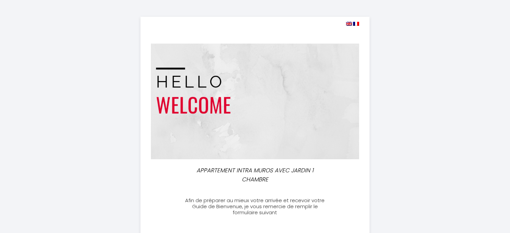
select select
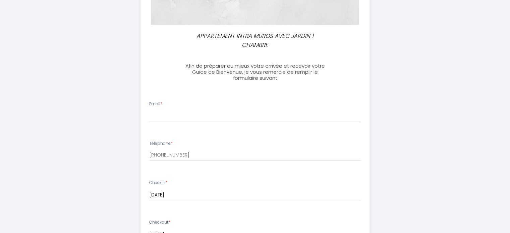
scroll to position [168, 0]
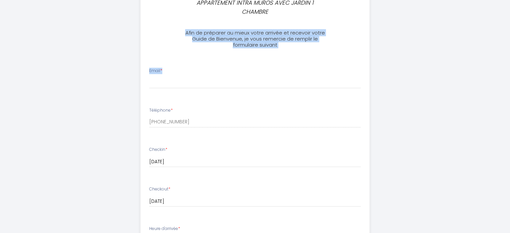
drag, startPoint x: 181, startPoint y: 33, endPoint x: 295, endPoint y: 51, distance: 115.5
click at [295, 51] on div "APPARTEMENT INTRA MUROS AVEC JARDIN 1 CHAMBRE Afin de préparer au mieux votre a…" at bounding box center [255, 156] width 229 height 615
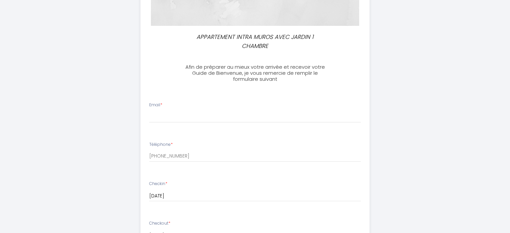
scroll to position [101, 0]
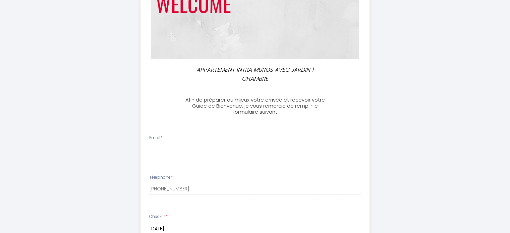
click at [150, 82] on div "APPARTEMENT INTRA MUROS AVEC JARDIN 1 CHAMBRE" at bounding box center [255, 74] width 229 height 18
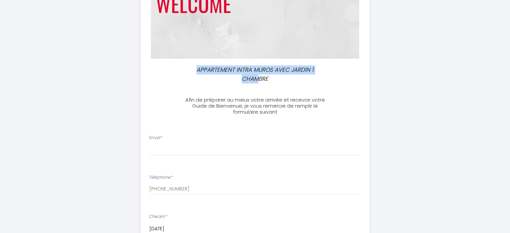
drag, startPoint x: 211, startPoint y: 74, endPoint x: 262, endPoint y: 82, distance: 51.0
click at [260, 82] on div "APPARTEMENT INTRA MUROS AVEC JARDIN 1 CHAMBRE" at bounding box center [255, 74] width 152 height 18
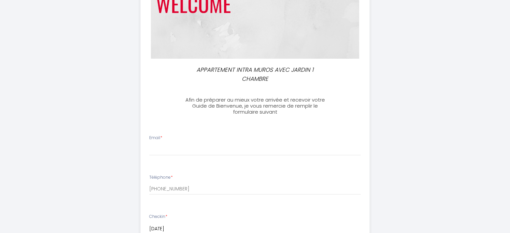
click at [262, 83] on p "APPARTEMENT INTRA MUROS AVEC JARDIN 1 CHAMBRE" at bounding box center [256, 74] width 144 height 18
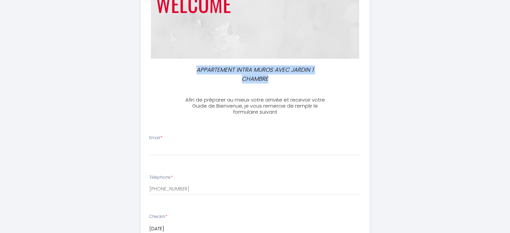
click at [158, 69] on div "APPARTEMENT INTRA MUROS AVEC JARDIN 1 CHAMBRE" at bounding box center [255, 74] width 229 height 18
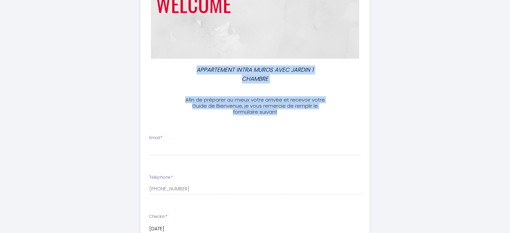
drag, startPoint x: 241, startPoint y: 79, endPoint x: 306, endPoint y: 113, distance: 72.8
click at [305, 113] on div "APPARTEMENT INTRA MUROS AVEC JARDIN 1 CHAMBRE Afin de préparer au mieux votre a…" at bounding box center [255, 223] width 229 height 615
click at [306, 113] on h3 "Afin de préparer au mieux votre arrivée et recevoir votre Guide de Bienvenue, j…" at bounding box center [255, 106] width 149 height 18
drag, startPoint x: 306, startPoint y: 113, endPoint x: 179, endPoint y: 65, distance: 135.3
click at [180, 65] on div "APPARTEMENT INTRA MUROS AVEC JARDIN 1 CHAMBRE Afin de préparer au mieux votre a…" at bounding box center [255, 223] width 229 height 615
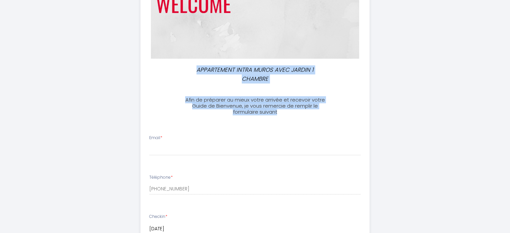
click at [179, 65] on div "APPARTEMENT INTRA MUROS AVEC JARDIN 1 CHAMBRE Afin de préparer au mieux votre a…" at bounding box center [255, 223] width 229 height 615
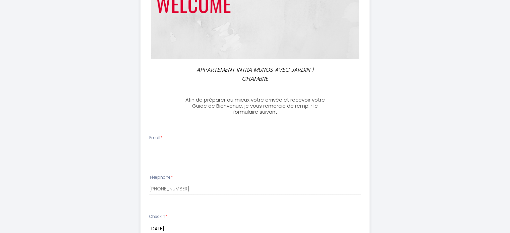
click at [123, 58] on div "APPARTEMENT INTRA MUROS AVEC JARDIN 1 CHAMBRE Afin de préparer au mieux votre a…" at bounding box center [256, 223] width 344 height 649
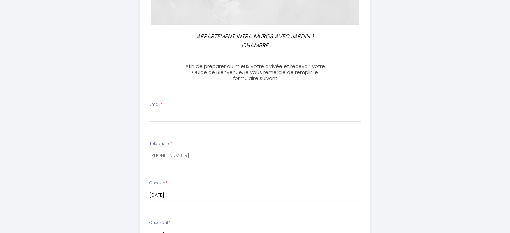
click at [111, 66] on div "APPARTEMENT INTRA MUROS AVEC JARDIN 1 CHAMBRE Afin de préparer au mieux votre a…" at bounding box center [256, 190] width 344 height 649
drag, startPoint x: 111, startPoint y: 66, endPoint x: 114, endPoint y: 69, distance: 3.8
click at [114, 69] on div "APPARTEMENT INTRA MUROS AVEC JARDIN 1 CHAMBRE Afin de préparer au mieux votre a…" at bounding box center [256, 190] width 344 height 649
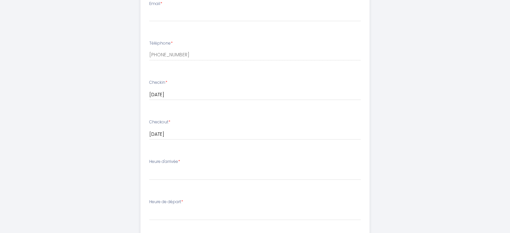
drag, startPoint x: 114, startPoint y: 68, endPoint x: 112, endPoint y: 64, distance: 4.2
click at [114, 68] on div "APPARTEMENT INTRA MUROS AVEC JARDIN 1 CHAMBRE Afin de préparer au mieux votre a…" at bounding box center [256, 89] width 344 height 649
click at [113, 65] on div "APPARTEMENT INTRA MUROS AVEC JARDIN 1 CHAMBRE Afin de préparer au mieux votre a…" at bounding box center [256, 89] width 344 height 649
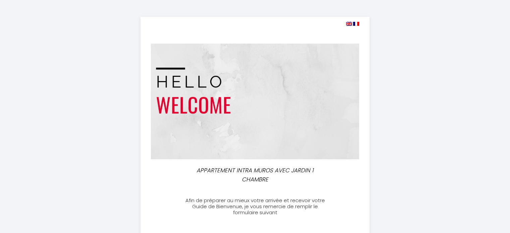
scroll to position [67, 0]
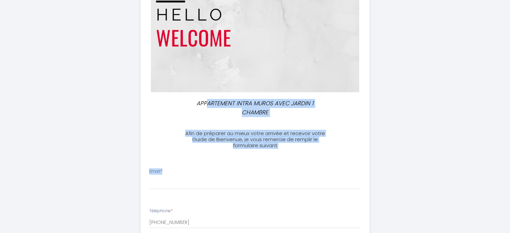
drag, startPoint x: 237, startPoint y: 129, endPoint x: 313, endPoint y: 149, distance: 78.5
click at [315, 148] on h3 "Afin de préparer au mieux votre arrivée et recevoir votre Guide de Bienvenue, j…" at bounding box center [255, 140] width 149 height 18
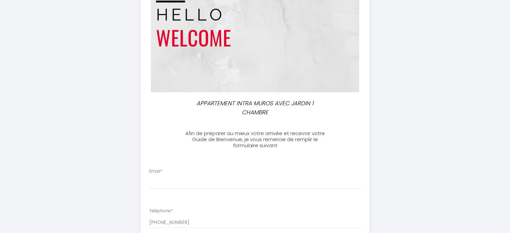
click at [191, 106] on p "APPARTEMENT INTRA MUROS AVEC JARDIN 1 CHAMBRE" at bounding box center [256, 108] width 144 height 18
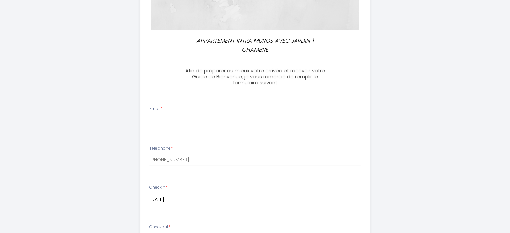
scroll to position [134, 0]
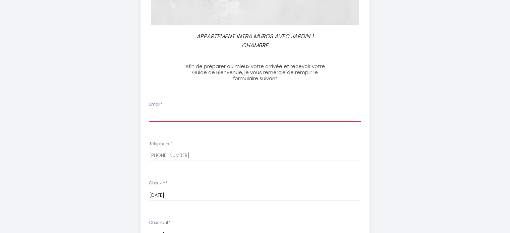
click at [161, 115] on input "Email *" at bounding box center [255, 116] width 212 height 12
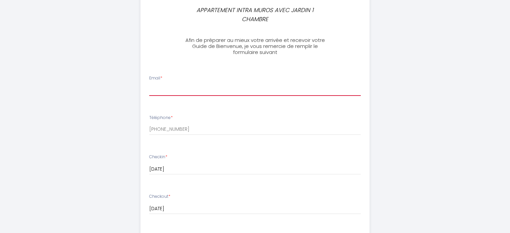
scroll to position [201, 0]
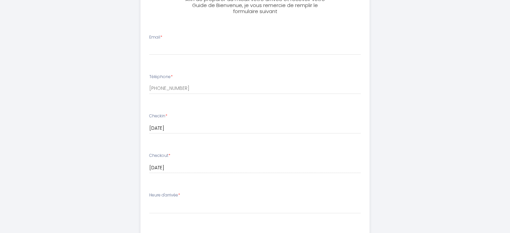
click at [125, 100] on div "APPARTEMENT INTRA MUROS AVEC JARDIN 1 CHAMBRE Afin de préparer au mieux votre a…" at bounding box center [256, 123] width 344 height 649
drag, startPoint x: 178, startPoint y: 76, endPoint x: 139, endPoint y: 72, distance: 39.4
click at [139, 72] on ul "Email * Téléphone * [PHONE_NUMBER] Checkin * [DATE] < [DATE] > Sun Mon Tue Wed …" at bounding box center [255, 215] width 237 height 379
drag, startPoint x: 169, startPoint y: 77, endPoint x: 199, endPoint y: 75, distance: 29.6
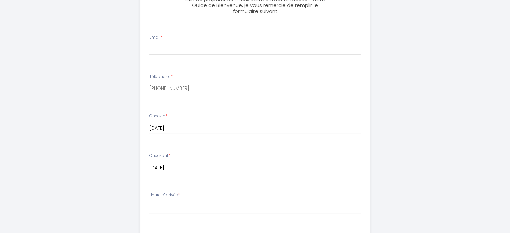
click at [199, 75] on li "Téléphone * [PHONE_NUMBER]" at bounding box center [255, 88] width 229 height 36
click at [199, 74] on div "Téléphone * [PHONE_NUMBER]" at bounding box center [255, 84] width 220 height 21
drag, startPoint x: 159, startPoint y: 74, endPoint x: 133, endPoint y: 73, distance: 26.2
click at [133, 73] on div "APPARTEMENT INTRA MUROS AVEC JARDIN 1 CHAMBRE Afin de préparer au mieux votre a…" at bounding box center [256, 123] width 344 height 649
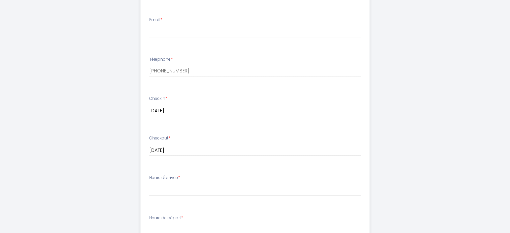
scroll to position [235, 0]
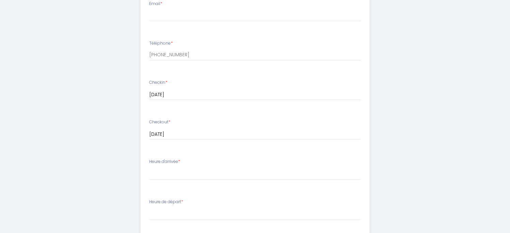
click at [130, 80] on div "APPARTEMENT INTRA MUROS AVEC JARDIN 1 CHAMBRE Afin de préparer au mieux votre a…" at bounding box center [256, 89] width 344 height 649
drag, startPoint x: 148, startPoint y: 42, endPoint x: 132, endPoint y: 43, distance: 16.8
click at [132, 43] on div "APPARTEMENT INTRA MUROS AVEC JARDIN 1 CHAMBRE Afin de préparer au mieux votre a…" at bounding box center [256, 89] width 344 height 649
click at [168, 84] on div "Checkin * [DATE] < [DATE] > Sun Mon Tue Wed Thu Fri Sat 1 2 3 4 5 6 7 8 9 10 11…" at bounding box center [255, 90] width 212 height 21
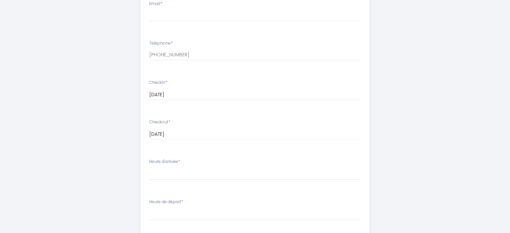
click at [172, 97] on input "[DATE]" at bounding box center [255, 95] width 212 height 9
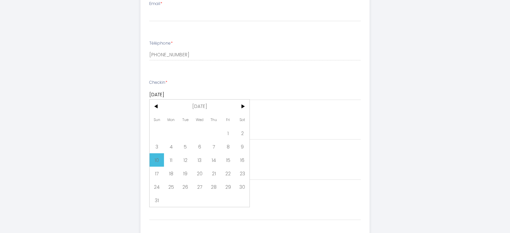
click at [161, 82] on label "Checkin *" at bounding box center [158, 83] width 18 height 6
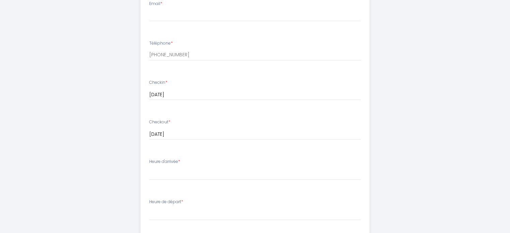
click at [101, 97] on div "APPARTEMENT INTRA MUROS AVEC JARDIN 1 CHAMBRE Afin de préparer au mieux votre a…" at bounding box center [256, 89] width 344 height 649
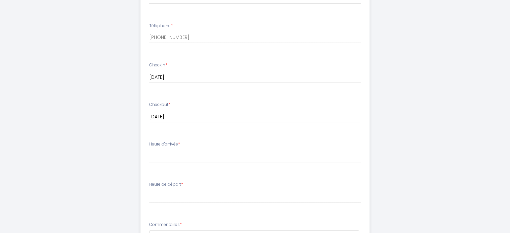
scroll to position [268, 0]
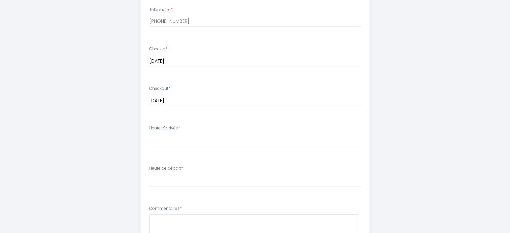
click at [138, 85] on ul "Email * Téléphone * [PHONE_NUMBER] Checkin * [DATE] < [DATE] > Sun Mon Tue Wed …" at bounding box center [255, 148] width 237 height 379
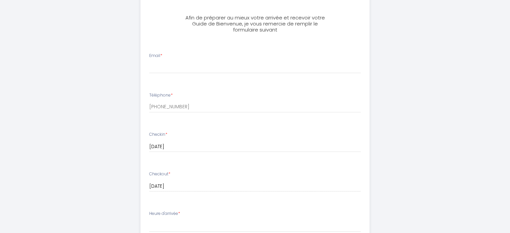
scroll to position [168, 0]
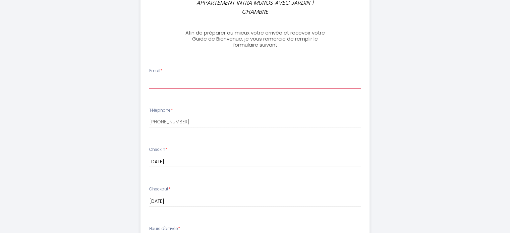
click at [159, 79] on input "Email *" at bounding box center [255, 83] width 212 height 12
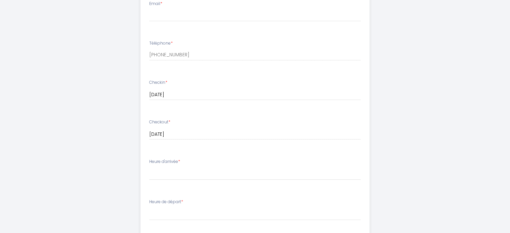
click at [116, 95] on div "APPARTEMENT INTRA MUROS AVEC JARDIN 1 CHAMBRE Afin de préparer au mieux votre a…" at bounding box center [256, 89] width 344 height 649
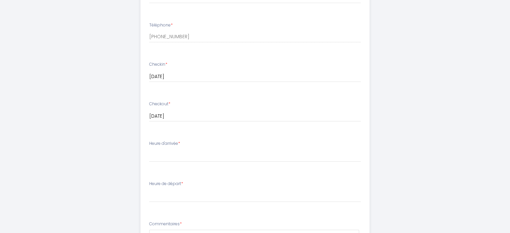
scroll to position [268, 0]
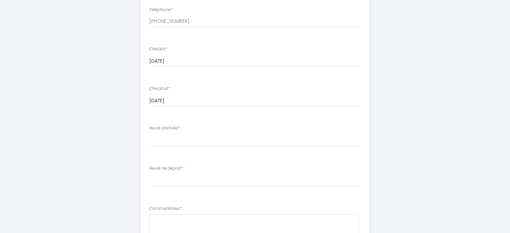
click at [176, 129] on label "Heure d'arrivée *" at bounding box center [164, 128] width 31 height 6
click at [176, 140] on select "15:00 15:30 16:00 16:30 17:00 17:30 18:00 18:30 19:00 19:30 20:00 20:30 21:00 2…" at bounding box center [255, 140] width 212 height 13
click at [91, 132] on div "APPARTEMENT INTRA MUROS AVEC JARDIN 1 CHAMBRE Afin de préparer au mieux votre a…" at bounding box center [256, 56] width 344 height 649
click at [416, 87] on div "APPARTEMENT INTRA MUROS AVEC JARDIN 1 CHAMBRE Afin de préparer au mieux votre a…" at bounding box center [256, 56] width 344 height 649
click at [407, 72] on div "APPARTEMENT INTRA MUROS AVEC JARDIN 1 CHAMBRE Afin de préparer au mieux votre a…" at bounding box center [256, 56] width 344 height 649
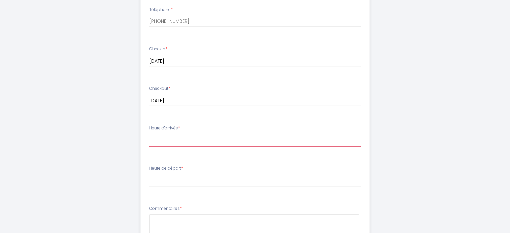
click at [190, 141] on select "15:00 15:30 16:00 16:30 17:00 17:30 18:00 18:30 19:00 19:30 20:00 20:30 21:00 2…" at bounding box center [255, 140] width 212 height 13
click at [106, 133] on div "APPARTEMENT INTRA MUROS AVEC JARDIN 1 CHAMBRE Afin de préparer au mieux votre a…" at bounding box center [256, 56] width 344 height 649
click at [172, 139] on select "15:00 15:30 16:00 16:30 17:00 17:30 18:00 18:30 19:00 19:30 20:00 20:30 21:00 2…" at bounding box center [255, 140] width 212 height 13
click at [45, 118] on div "APPARTEMENT INTRA MUROS AVEC JARDIN 1 CHAMBRE Afin de préparer au mieux votre a…" at bounding box center [255, 56] width 510 height 649
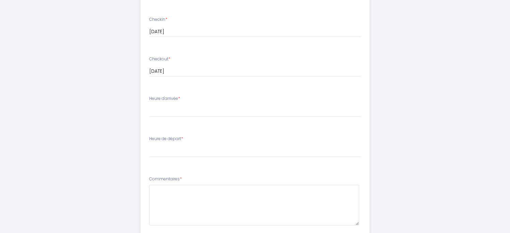
scroll to position [302, 0]
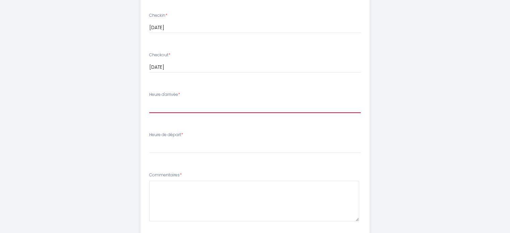
click at [163, 106] on select "15:00 15:30 16:00 16:30 17:00 17:30 18:00 18:30 19:00 19:30 20:00 20:30 21:00 2…" at bounding box center [255, 106] width 212 height 13
click at [99, 122] on div "APPARTEMENT INTRA MUROS AVEC JARDIN 1 CHAMBRE Afin de préparer au mieux votre a…" at bounding box center [256, 22] width 344 height 649
click at [162, 106] on select "15:00 15:30 16:00 16:30 17:00 17:30 18:00 18:30 19:00 19:30 20:00 20:30 21:00 2…" at bounding box center [255, 106] width 212 height 13
click at [101, 93] on div "APPARTEMENT INTRA MUROS AVEC JARDIN 1 CHAMBRE Afin de préparer au mieux votre a…" at bounding box center [256, 22] width 344 height 649
click at [162, 104] on select "15:00 15:30 16:00 16:30 17:00 17:30 18:00 18:30 19:00 19:30 20:00 20:30 21:00 2…" at bounding box center [255, 106] width 212 height 13
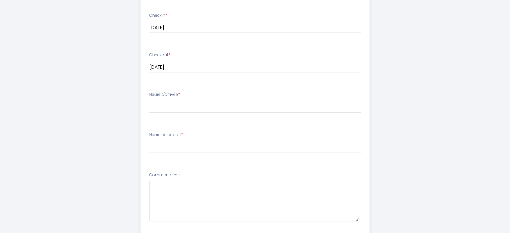
click at [74, 112] on div "APPARTEMENT INTRA MUROS AVEC JARDIN 1 CHAMBRE Afin de préparer au mieux votre a…" at bounding box center [255, 22] width 510 height 649
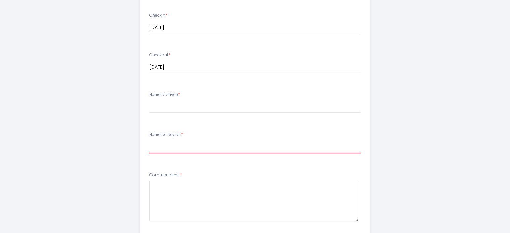
click at [162, 151] on select "00:00 00:30 01:00 01:30 02:00 02:30 03:00 03:30 04:00 04:30 05:00 05:30 06:00 0…" at bounding box center [255, 147] width 212 height 13
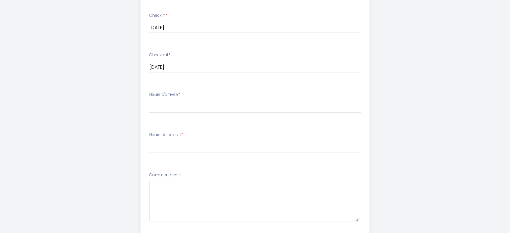
click at [110, 119] on div "APPARTEMENT INTRA MUROS AVEC JARDIN 1 CHAMBRE Afin de préparer au mieux votre a…" at bounding box center [256, 22] width 344 height 649
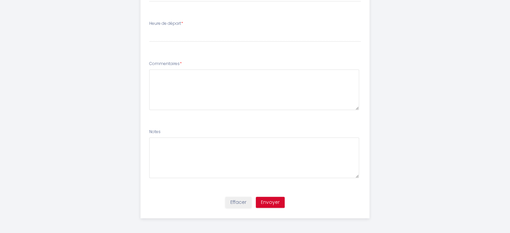
scroll to position [415, 0]
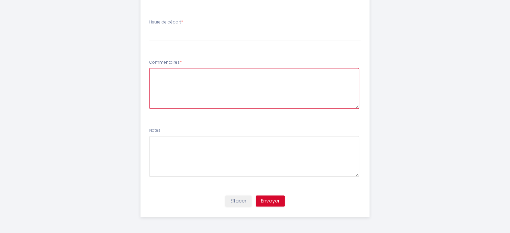
click at [178, 92] on textarea at bounding box center [254, 88] width 210 height 41
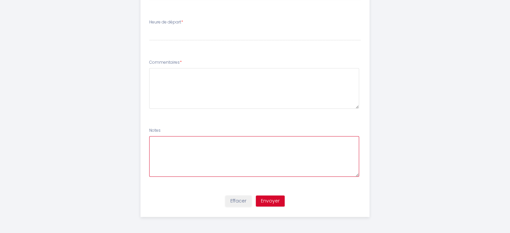
click at [187, 159] on textarea at bounding box center [254, 156] width 210 height 41
click at [141, 95] on li "Commentaires *" at bounding box center [255, 87] width 229 height 64
drag, startPoint x: 191, startPoint y: 61, endPoint x: 136, endPoint y: 63, distance: 55.1
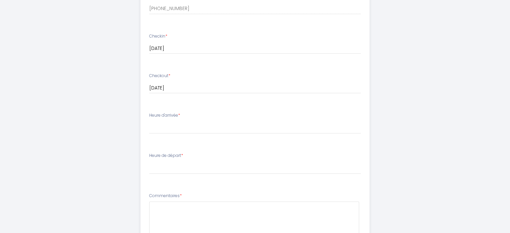
scroll to position [281, 0]
click at [152, 125] on select "15:00 15:30 16:00 16:30 17:00 17:30 18:00 18:30 19:00 19:30 20:00 20:30 21:00 2…" at bounding box center [255, 128] width 212 height 13
click at [114, 116] on div "APPARTEMENT INTRA MUROS AVEC JARDIN 1 CHAMBRE Afin de préparer au mieux votre a…" at bounding box center [256, 43] width 344 height 649
drag, startPoint x: 170, startPoint y: 115, endPoint x: 140, endPoint y: 115, distance: 30.9
click at [140, 115] on ul "Email * Téléphone * [PHONE_NUMBER] Checkin * [DATE] < [DATE] > Sun Mon Tue Wed …" at bounding box center [255, 136] width 237 height 379
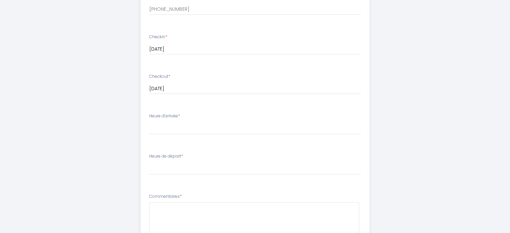
click at [140, 115] on ul "Email * Téléphone * [PHONE_NUMBER] Checkin * [DATE] < [DATE] > Sun Mon Tue Wed …" at bounding box center [255, 136] width 237 height 379
drag, startPoint x: 123, startPoint y: 150, endPoint x: 119, endPoint y: 150, distance: 4.4
click at [119, 150] on div "APPARTEMENT INTRA MUROS AVEC JARDIN 1 CHAMBRE Afin de préparer au mieux votre a…" at bounding box center [256, 43] width 344 height 649
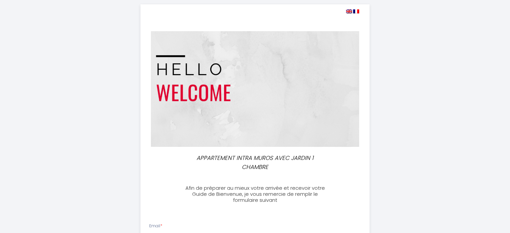
scroll to position [0, 0]
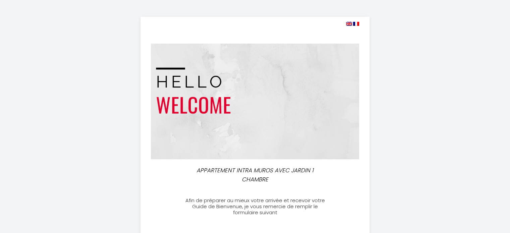
click at [349, 23] on img at bounding box center [349, 24] width 6 height 4
select select
drag, startPoint x: 408, startPoint y: 25, endPoint x: 265, endPoint y: 25, distance: 142.9
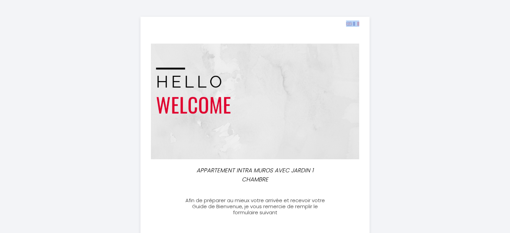
click at [265, 25] on div at bounding box center [250, 23] width 218 height 6
drag, startPoint x: 194, startPoint y: 27, endPoint x: 402, endPoint y: 30, distance: 207.4
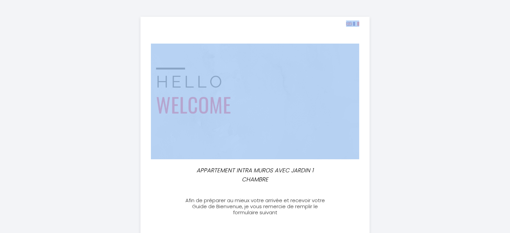
drag, startPoint x: 327, startPoint y: 20, endPoint x: 296, endPoint y: 20, distance: 31.5
click at [296, 20] on div at bounding box center [250, 23] width 218 height 6
drag, startPoint x: 431, startPoint y: 27, endPoint x: 279, endPoint y: 29, distance: 151.7
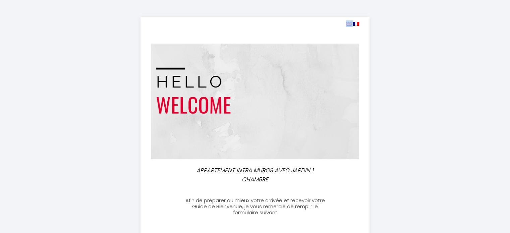
drag, startPoint x: 282, startPoint y: 15, endPoint x: 416, endPoint y: 15, distance: 133.9
drag, startPoint x: 116, startPoint y: 64, endPoint x: 108, endPoint y: 29, distance: 36.2
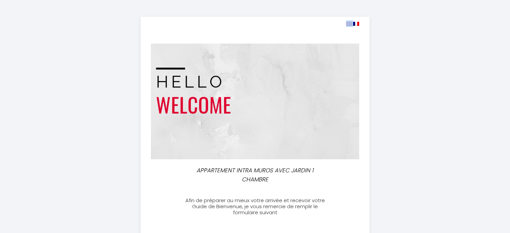
drag, startPoint x: 170, startPoint y: 10, endPoint x: 424, endPoint y: 16, distance: 254.1
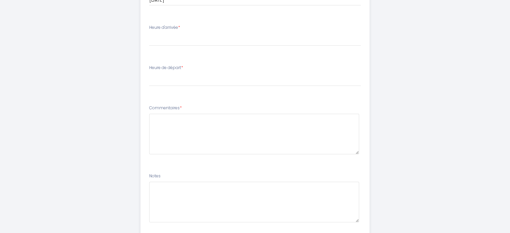
scroll to position [415, 0]
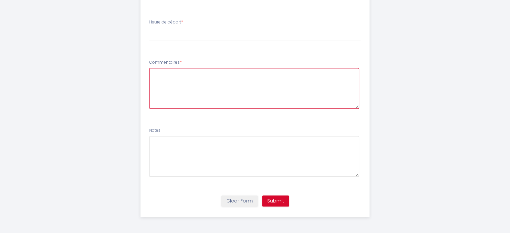
click at [161, 100] on textarea at bounding box center [254, 88] width 210 height 41
click at [168, 83] on textarea at bounding box center [254, 88] width 210 height 41
